Goal: Navigation & Orientation: Find specific page/section

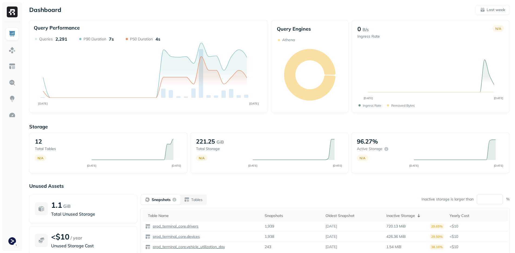
click at [5, 238] on div at bounding box center [12, 136] width 20 height 228
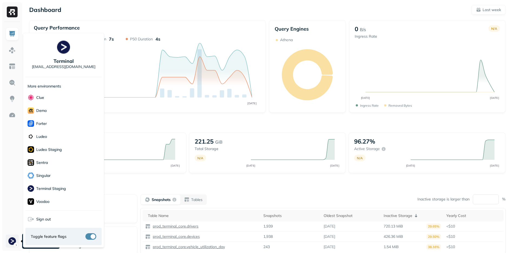
click at [8, 240] on html "Dashboard Last week Query Performance AUG [DATE] Queries 2,291 P90 Duration 7s …" at bounding box center [257, 150] width 515 height 301
click at [8, 240] on html "Dashboard Last week Query Performance AUG [DATE] Queries 2,291 P90 Duration 7s …" at bounding box center [259, 150] width 519 height 301
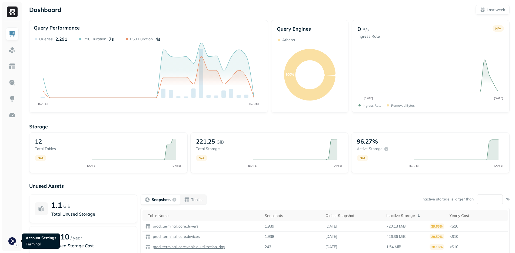
click at [4, 184] on div at bounding box center [12, 136] width 20 height 228
click at [154, 113] on div "Dashboard Last week Query Performance AUG [DATE] Queries 2,291 P90 Duration 7s …" at bounding box center [269, 150] width 491 height 301
click at [189, 118] on div "Storage 12 Total tables N/A AUG [DATE] 221.25 GiB Total storage N/A AUG [DATE] …" at bounding box center [269, 207] width 480 height 178
click at [258, 119] on div "Storage 12 Total tables N/A AUG [DATE] 221.25 GiB Total storage N/A AUG [DATE] …" at bounding box center [269, 207] width 480 height 178
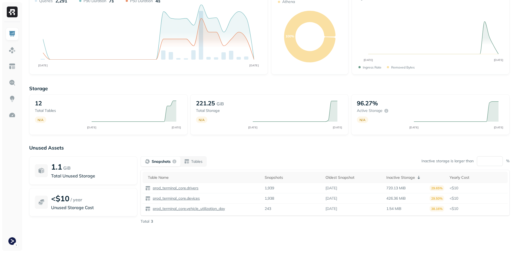
click at [251, 139] on div "Storage 12 Total tables N/A AUG [DATE] 221.25 GiB Total storage N/A AUG [DATE] …" at bounding box center [269, 169] width 480 height 178
click at [10, 118] on img at bounding box center [12, 114] width 7 height 7
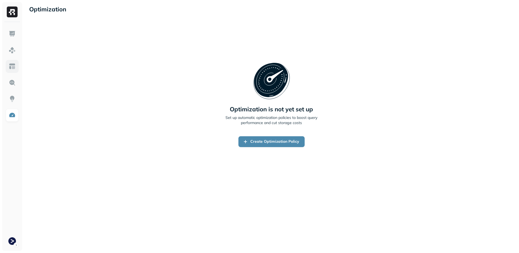
click at [9, 67] on img at bounding box center [12, 66] width 7 height 7
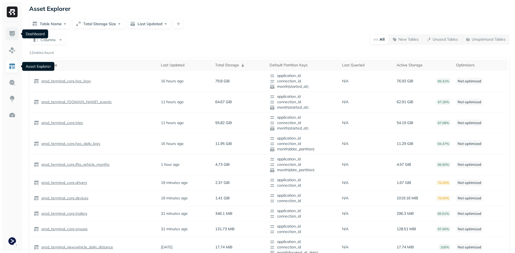
click at [13, 30] on img at bounding box center [12, 33] width 7 height 7
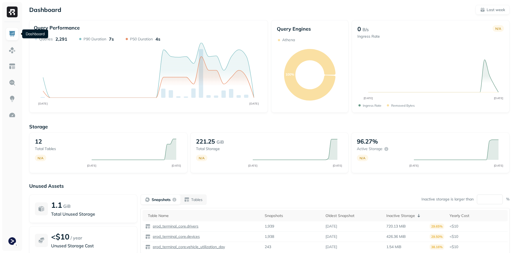
drag, startPoint x: 265, startPoint y: 184, endPoint x: 261, endPoint y: 187, distance: 4.8
click at [265, 185] on p "Unused Assets" at bounding box center [269, 185] width 480 height 6
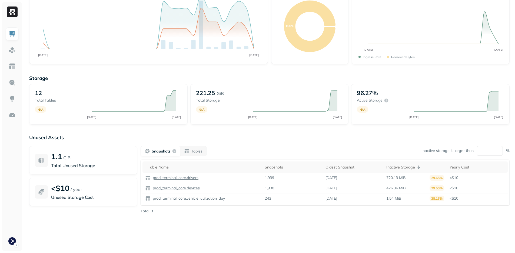
click at [264, 243] on div "Storage 12 Total tables N/A AUG [DATE] 221.25 GiB Total storage N/A AUG [DATE] …" at bounding box center [269, 158] width 480 height 178
click at [244, 231] on div "Unused Assets 1.1 GiB Total Unused Storage <$10 / year Unused Storage Cost Snap…" at bounding box center [269, 188] width 480 height 108
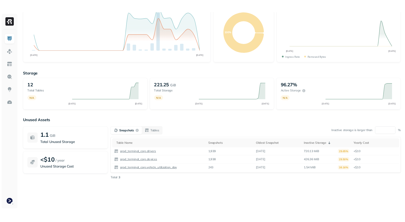
scroll to position [0, 0]
